Goal: Task Accomplishment & Management: Manage account settings

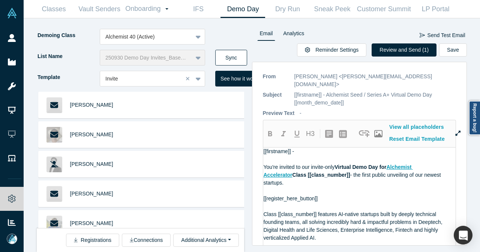
click at [235, 58] on button "Sync" at bounding box center [231, 58] width 32 height 16
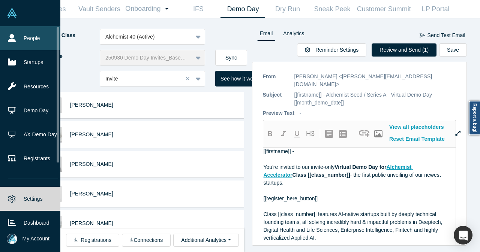
click at [21, 45] on link "People" at bounding box center [33, 38] width 66 height 24
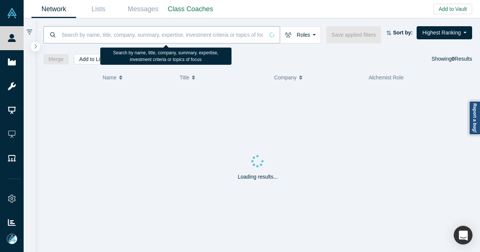
click at [121, 37] on input at bounding box center [162, 35] width 203 height 18
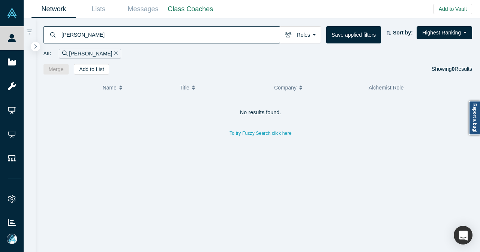
drag, startPoint x: 100, startPoint y: 37, endPoint x: 52, endPoint y: 39, distance: 47.6
click at [52, 39] on div "[PERSON_NAME]" at bounding box center [161, 34] width 237 height 17
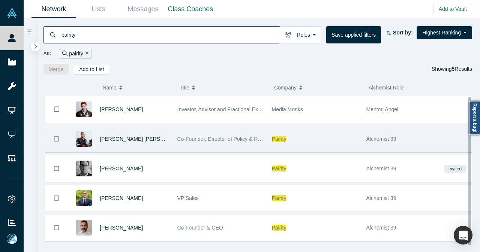
click at [58, 138] on icon "Bookmark" at bounding box center [56, 139] width 5 height 7
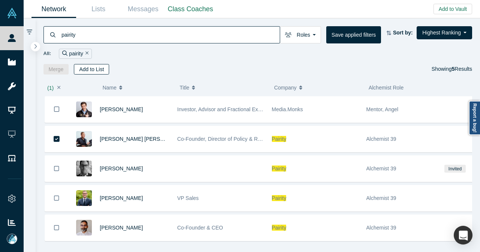
click at [104, 72] on button "Add to List" at bounding box center [91, 69] width 35 height 10
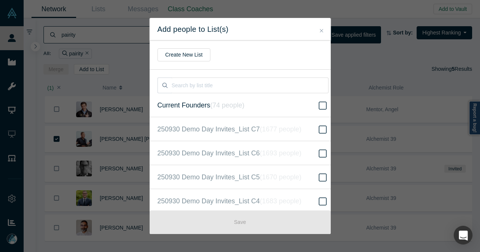
click at [319, 108] on icon at bounding box center [323, 106] width 8 height 8
click at [0, 0] on input "Current Founders ( 74 people )" at bounding box center [0, 0] width 0 height 0
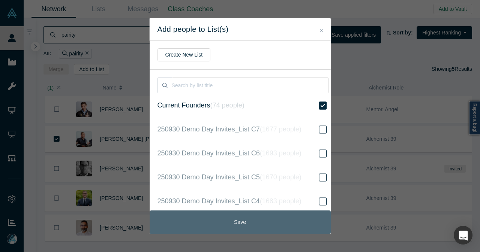
click at [264, 225] on button "Save" at bounding box center [240, 223] width 181 height 24
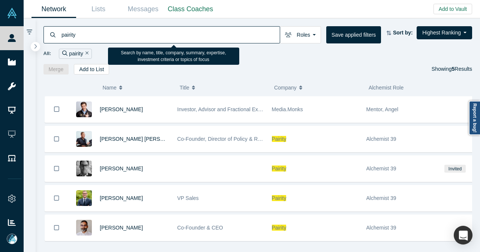
drag, startPoint x: 96, startPoint y: 39, endPoint x: 60, endPoint y: 40, distance: 35.7
click at [60, 40] on div "pairity" at bounding box center [161, 34] width 237 height 17
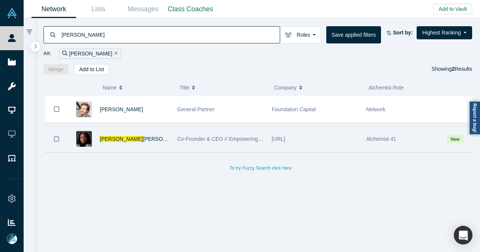
click at [55, 136] on icon "Bookmark" at bounding box center [56, 139] width 5 height 7
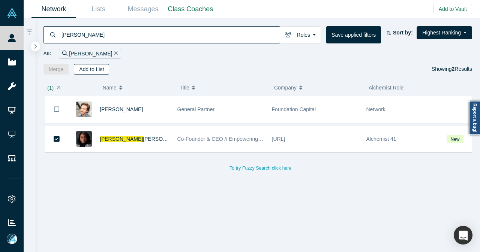
click at [99, 73] on button "Add to List" at bounding box center [91, 69] width 35 height 10
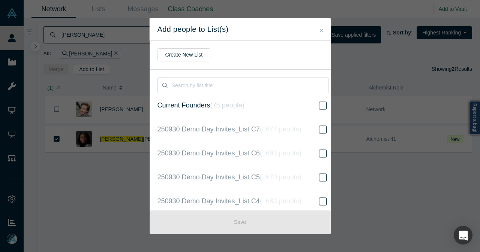
click at [317, 108] on span at bounding box center [322, 105] width 11 height 9
click at [0, 0] on input "Current Founders ( 75 people )" at bounding box center [0, 0] width 0 height 0
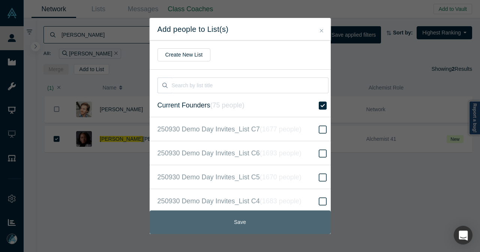
click at [245, 217] on button "Save" at bounding box center [240, 223] width 181 height 24
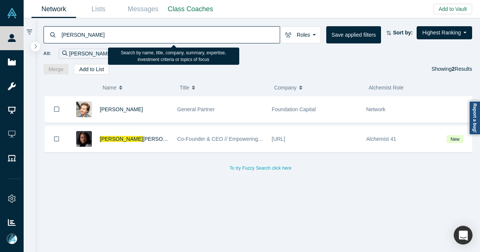
drag, startPoint x: 115, startPoint y: 39, endPoint x: 61, endPoint y: 40, distance: 53.6
click at [61, 40] on input "[PERSON_NAME]" at bounding box center [170, 35] width 219 height 18
paste input "[PERSON_NAME]"
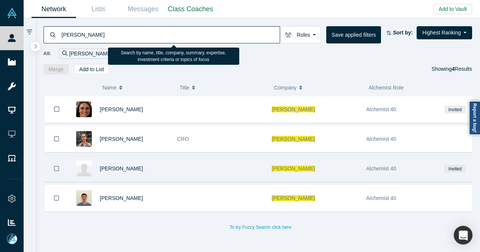
click at [52, 170] on button "Bookmark" at bounding box center [56, 169] width 23 height 26
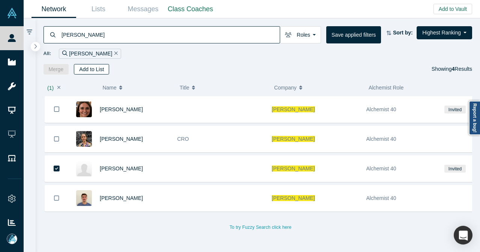
click at [97, 67] on button "Add to List" at bounding box center [91, 69] width 35 height 10
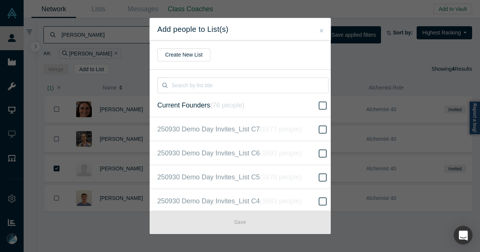
click at [320, 108] on icon at bounding box center [323, 105] width 8 height 9
click at [0, 0] on input "Current Founders ( 76 people )" at bounding box center [0, 0] width 0 height 0
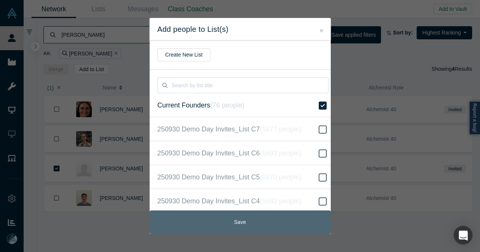
click at [227, 222] on button "Save" at bounding box center [240, 223] width 181 height 24
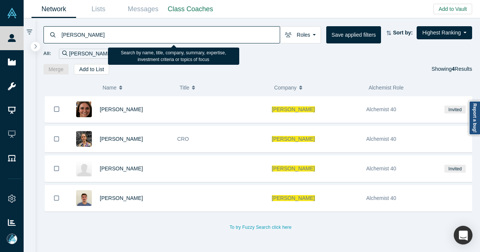
drag, startPoint x: 130, startPoint y: 37, endPoint x: 57, endPoint y: 37, distance: 73.5
click at [57, 37] on div "[PERSON_NAME]" at bounding box center [161, 34] width 237 height 17
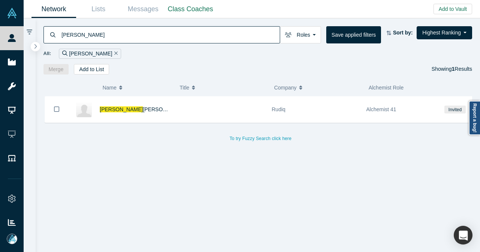
type input "[PERSON_NAME]"
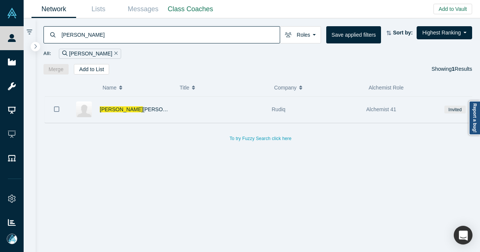
click at [57, 103] on button "Bookmark" at bounding box center [56, 109] width 23 height 26
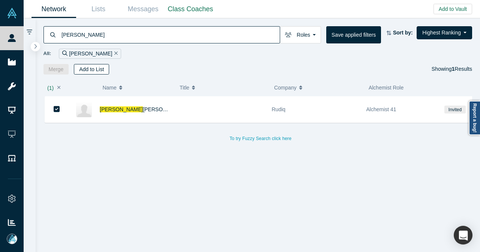
click at [88, 69] on button "Add to List" at bounding box center [91, 69] width 35 height 10
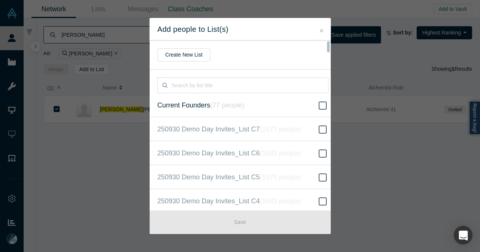
click at [270, 110] on label "Current Founders ( 77 people )" at bounding box center [243, 105] width 187 height 24
click at [0, 0] on input "Current Founders ( 77 people )" at bounding box center [0, 0] width 0 height 0
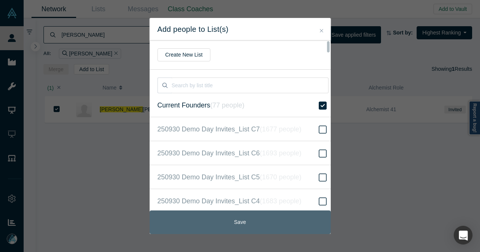
click at [240, 218] on button "Save" at bounding box center [240, 223] width 181 height 24
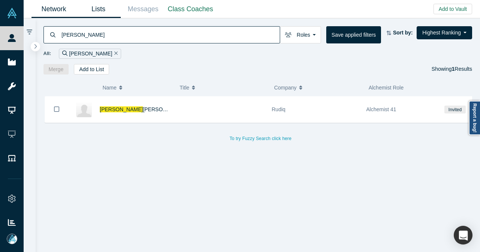
click at [99, 12] on link "Lists" at bounding box center [98, 9] width 45 height 18
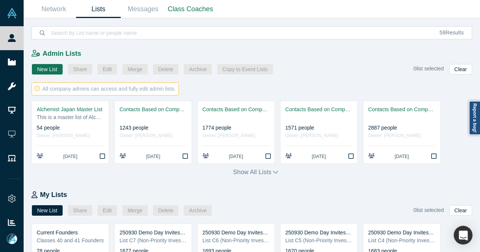
scroll to position [112, 0]
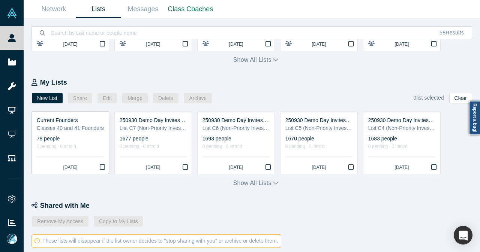
click at [95, 135] on div "78 people" at bounding box center [70, 139] width 67 height 8
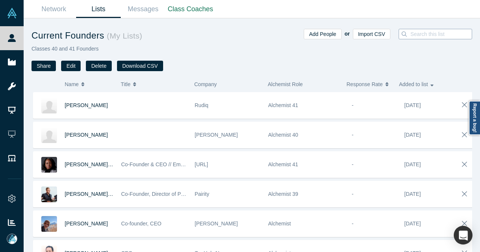
click at [411, 35] on input at bounding box center [442, 34] width 67 height 10
type input "41"
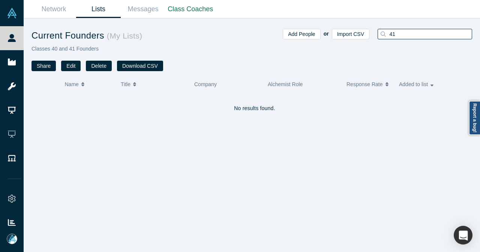
drag, startPoint x: 411, startPoint y: 35, endPoint x: 384, endPoint y: 36, distance: 27.0
click at [384, 36] on div "41" at bounding box center [424, 34] width 94 height 10
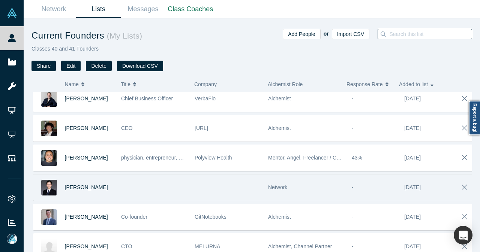
scroll to position [1762, 0]
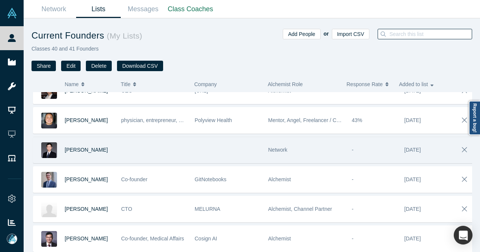
click at [120, 137] on div at bounding box center [153, 150] width 73 height 26
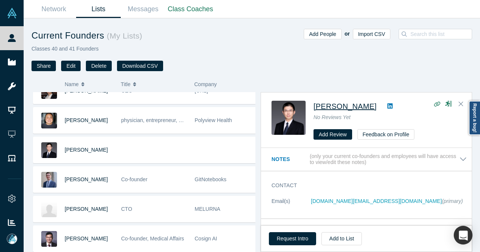
click at [341, 108] on span "[PERSON_NAME]" at bounding box center [344, 106] width 63 height 8
click at [462, 102] on icon "Close" at bounding box center [460, 103] width 4 height 7
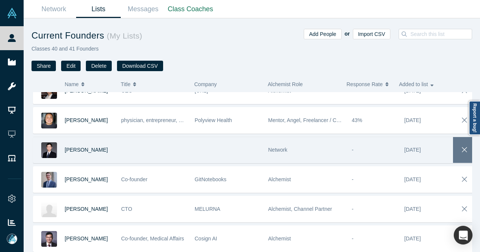
click at [453, 137] on button "button" at bounding box center [464, 150] width 23 height 26
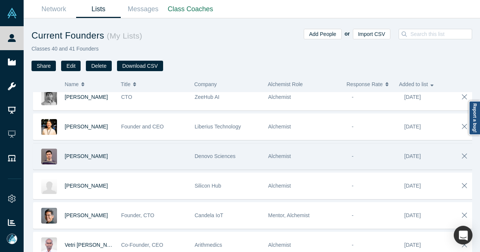
scroll to position [1949, 0]
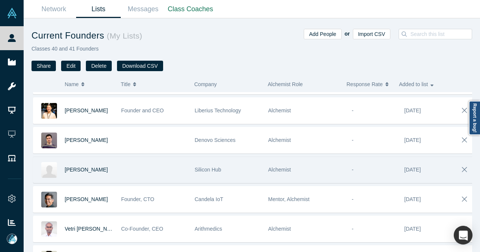
click at [182, 159] on div at bounding box center [153, 170] width 73 height 26
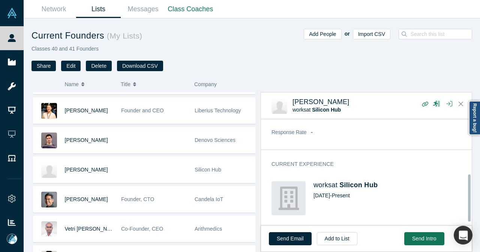
scroll to position [132, 0]
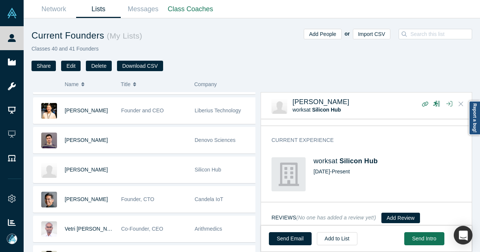
click at [458, 102] on button "Close" at bounding box center [460, 104] width 11 height 12
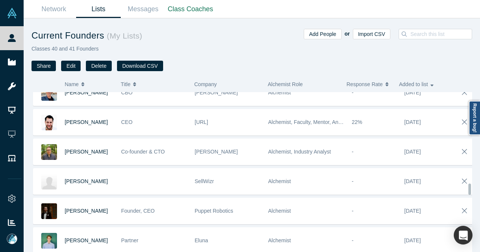
scroll to position [1201, 0]
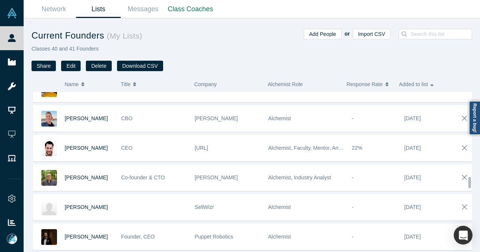
click at [105, 5] on link "Lists" at bounding box center [98, 9] width 45 height 18
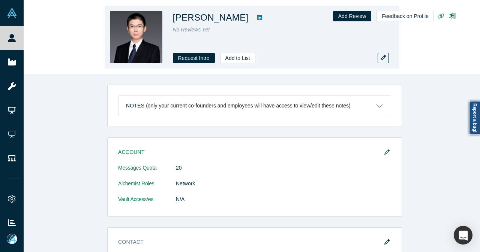
click at [257, 18] on icon at bounding box center [259, 18] width 5 height 6
